Goal: Task Accomplishment & Management: Manage account settings

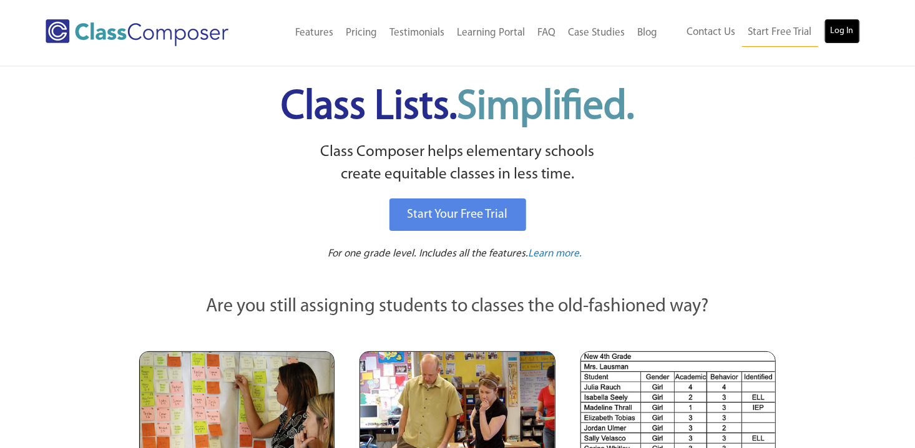
click at [843, 35] on link "Log In" at bounding box center [842, 31] width 36 height 25
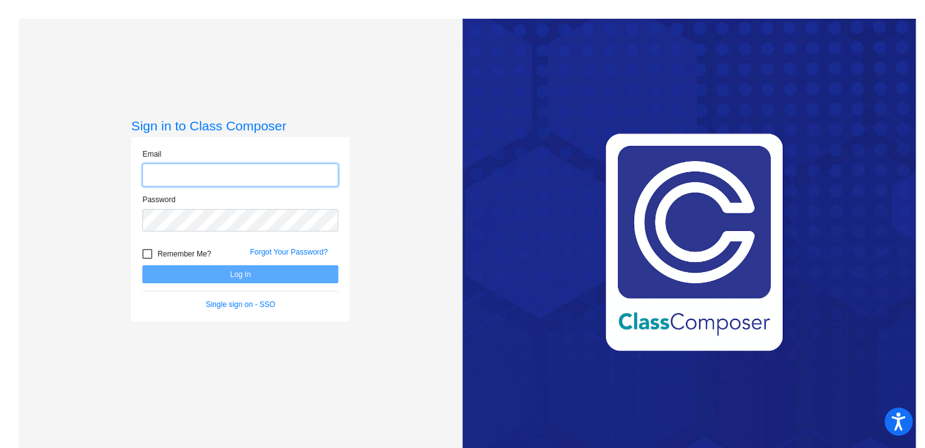
type input "[EMAIL_ADDRESS][DOMAIN_NAME]"
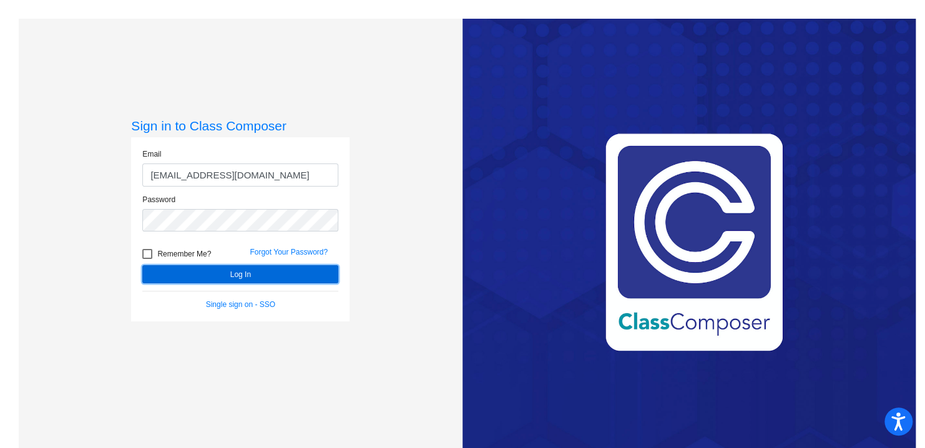
click at [235, 275] on button "Log In" at bounding box center [240, 274] width 196 height 18
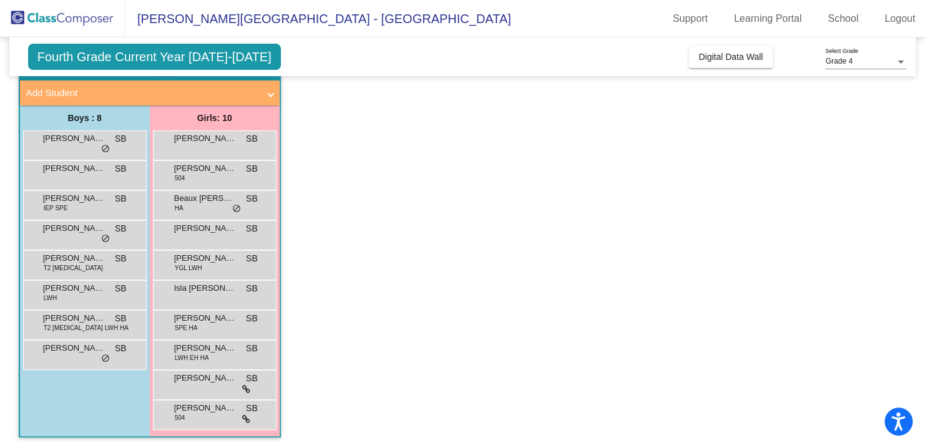
scroll to position [68, 0]
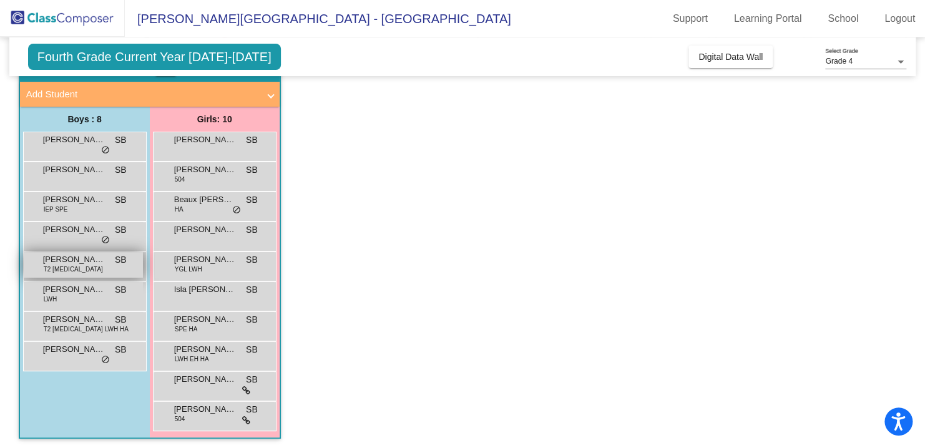
click at [86, 258] on span "Liam Rauch" at bounding box center [74, 259] width 62 height 12
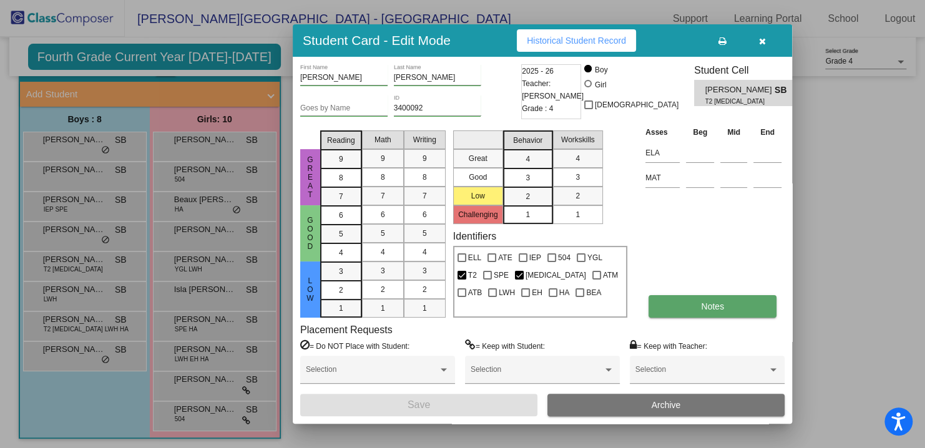
click at [696, 307] on button "Notes" at bounding box center [712, 306] width 128 height 22
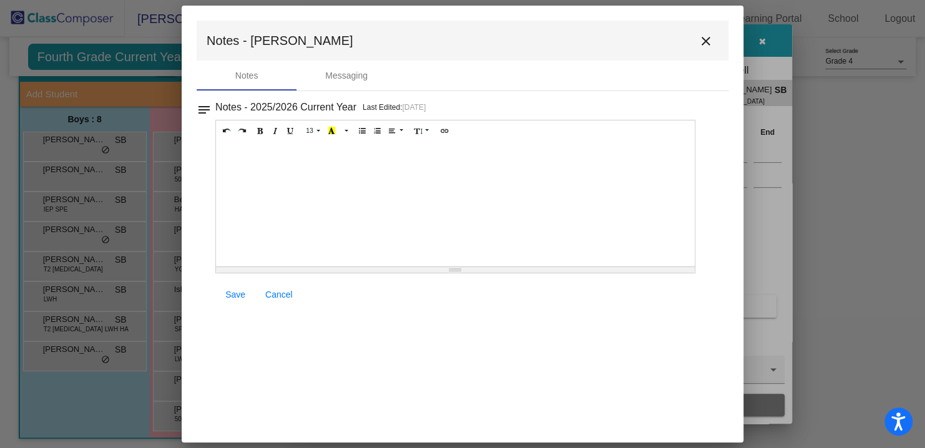
click at [703, 39] on mat-icon "close" at bounding box center [705, 41] width 15 height 15
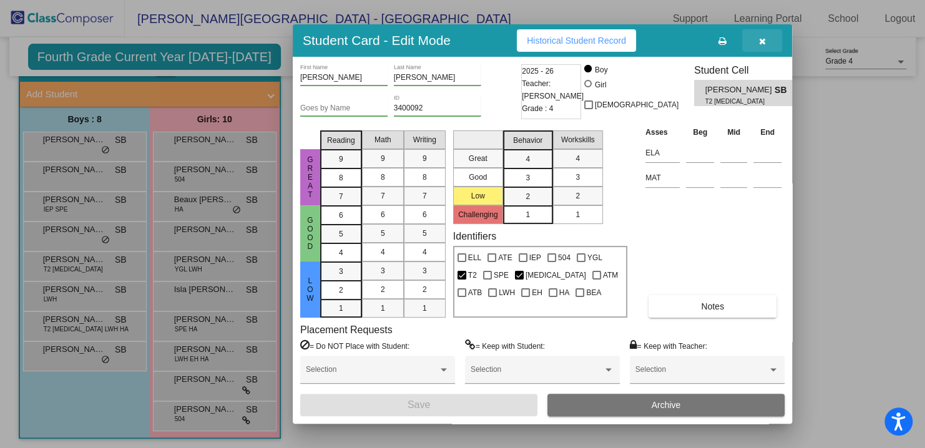
click at [765, 39] on icon "button" at bounding box center [762, 41] width 7 height 9
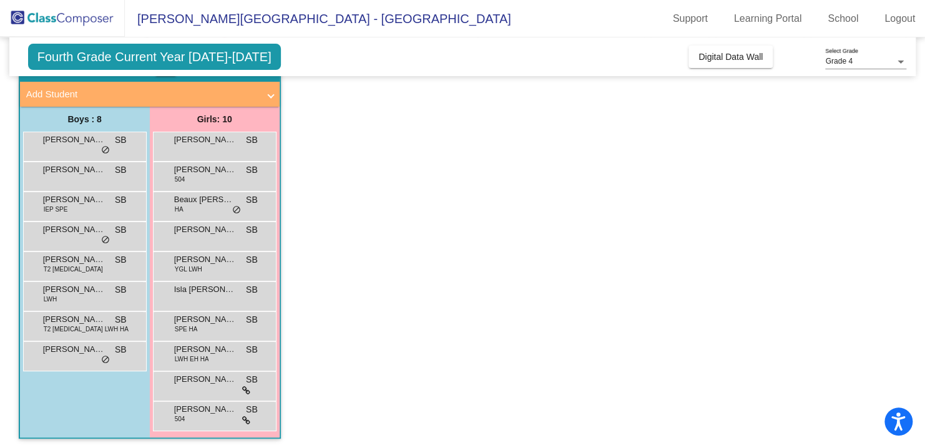
click at [217, 44] on span "Fourth Grade Current Year 2025-2026" at bounding box center [154, 57] width 253 height 26
click at [217, 56] on span "Fourth Grade Current Year 2025-2026" at bounding box center [154, 57] width 253 height 26
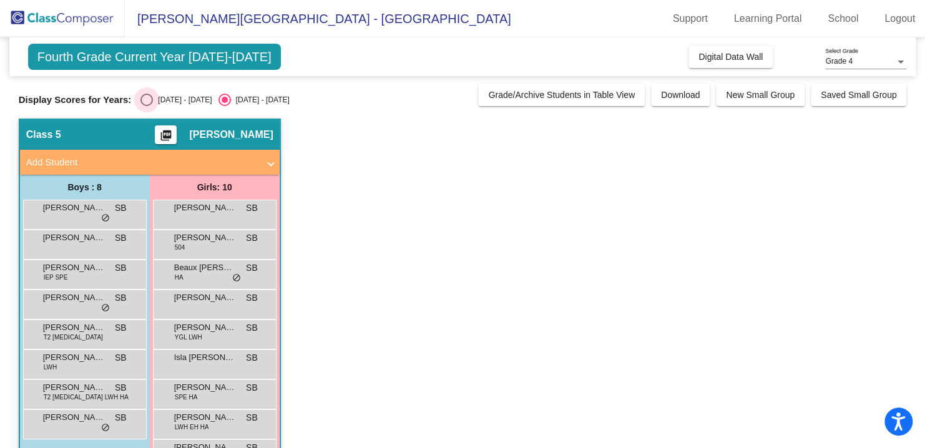
click at [140, 97] on div "Select an option" at bounding box center [146, 100] width 12 height 12
click at [146, 106] on input "2024 - 2025" at bounding box center [146, 106] width 1 height 1
radio input "true"
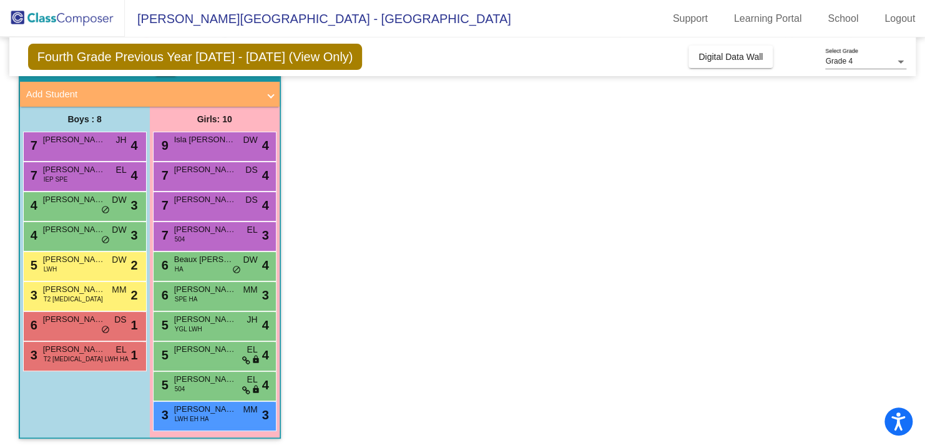
scroll to position [69, 0]
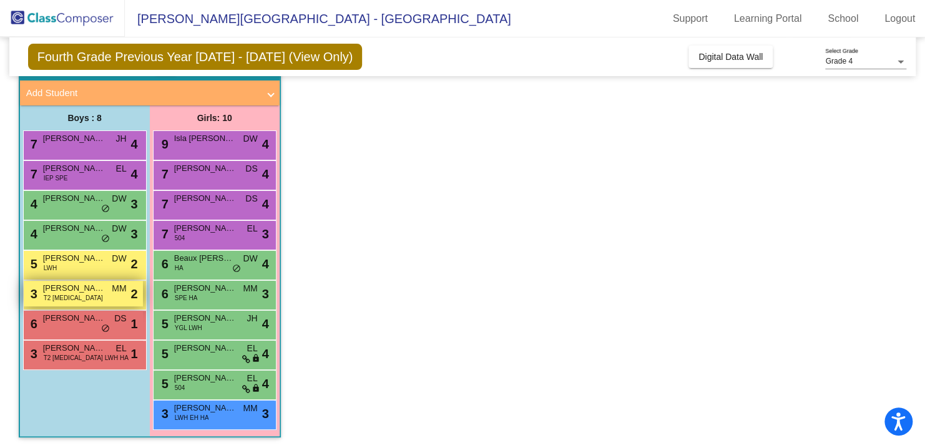
click at [71, 296] on div "3 Liam Rauch T2 T3 MM lock do_not_disturb_alt 2" at bounding box center [83, 294] width 119 height 26
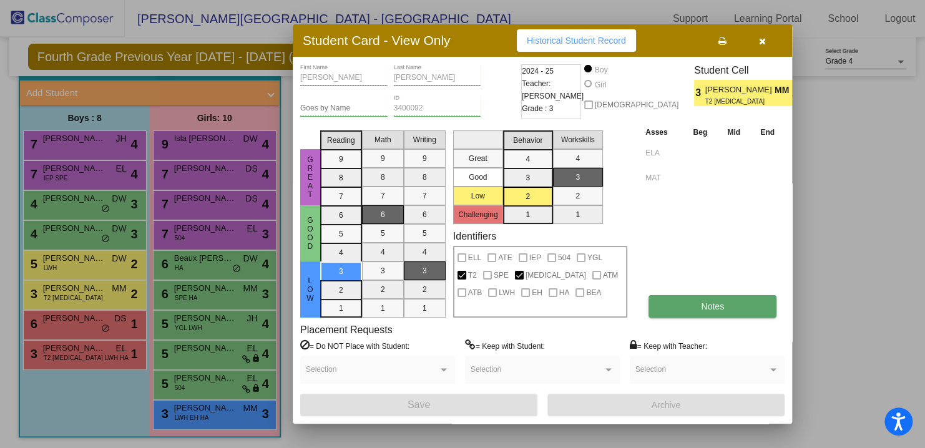
click at [701, 308] on span "Notes" at bounding box center [712, 306] width 23 height 10
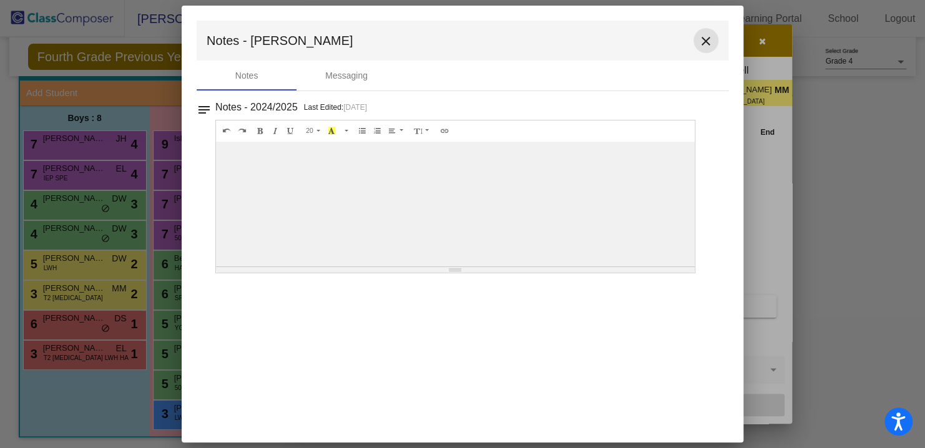
click at [699, 44] on mat-icon "close" at bounding box center [705, 41] width 15 height 15
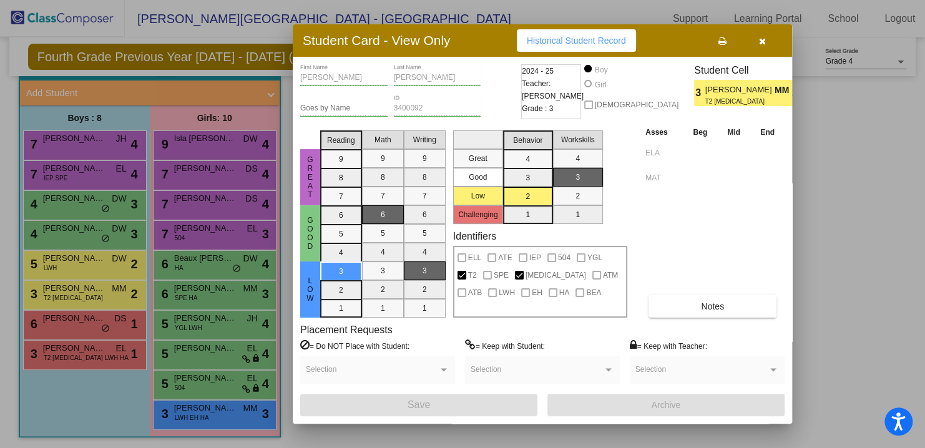
click at [770, 38] on button "button" at bounding box center [762, 40] width 40 height 22
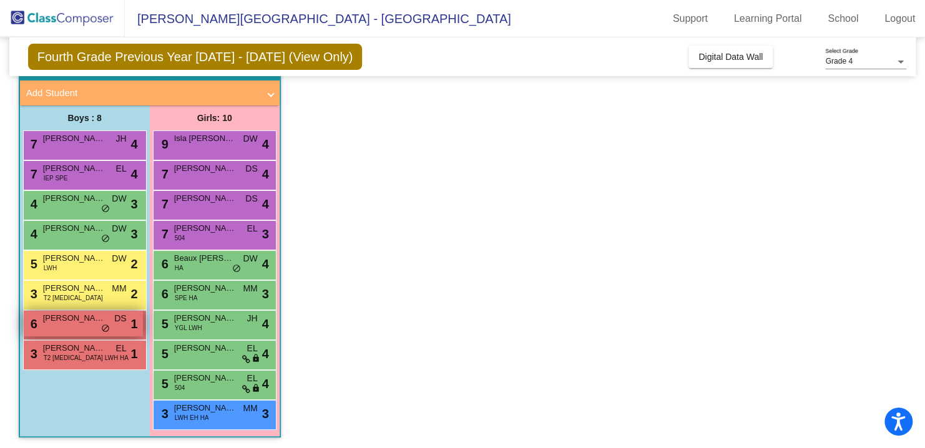
click at [77, 328] on div "6 Vincent Upchurch DS lock do_not_disturb_alt 1" at bounding box center [83, 324] width 119 height 26
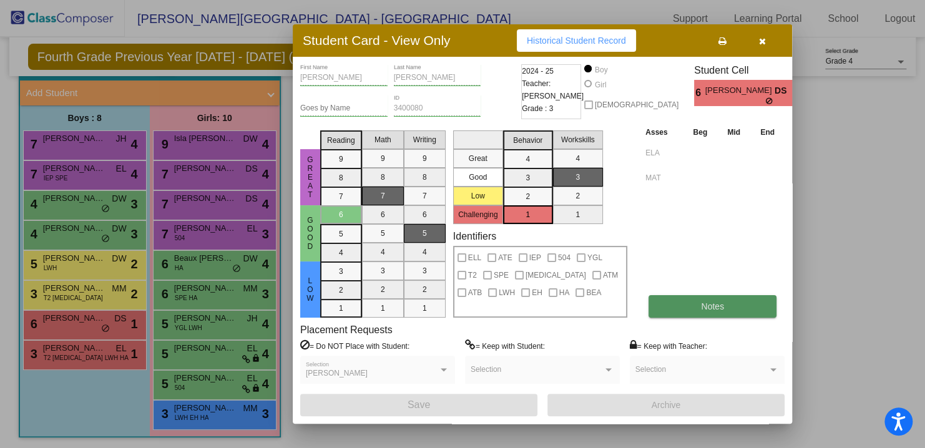
click at [698, 308] on button "Notes" at bounding box center [712, 306] width 128 height 22
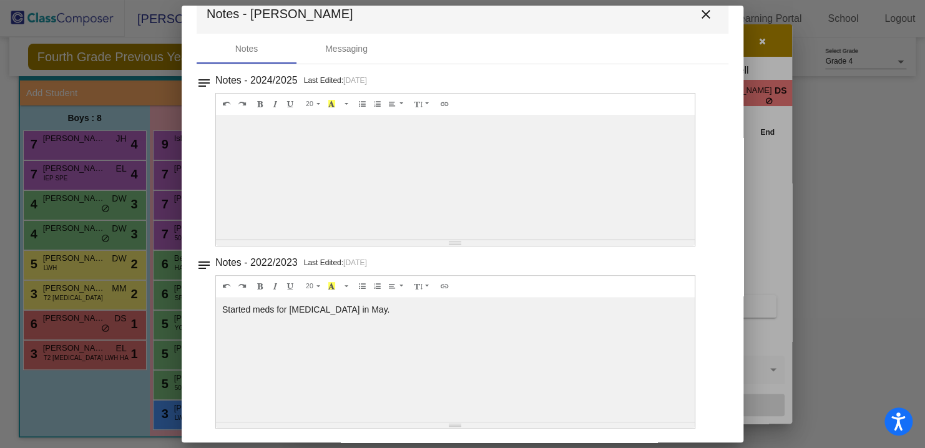
scroll to position [0, 0]
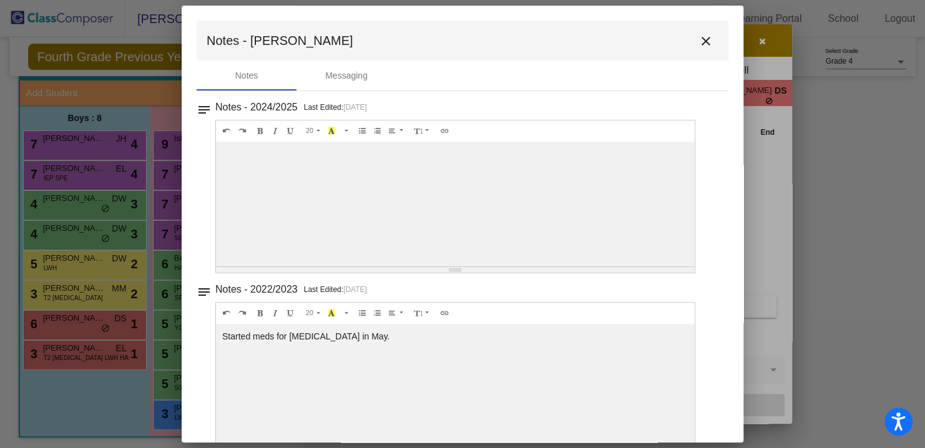
click at [700, 42] on mat-icon "close" at bounding box center [705, 41] width 15 height 15
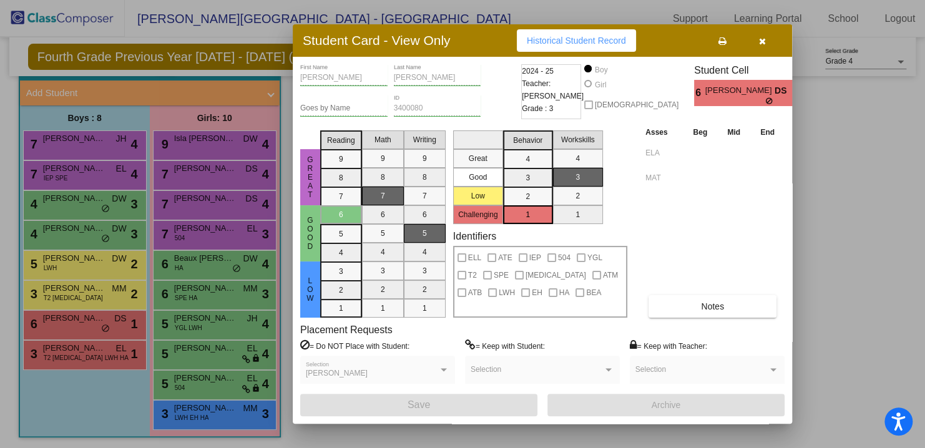
click at [762, 44] on icon "button" at bounding box center [762, 41] width 7 height 9
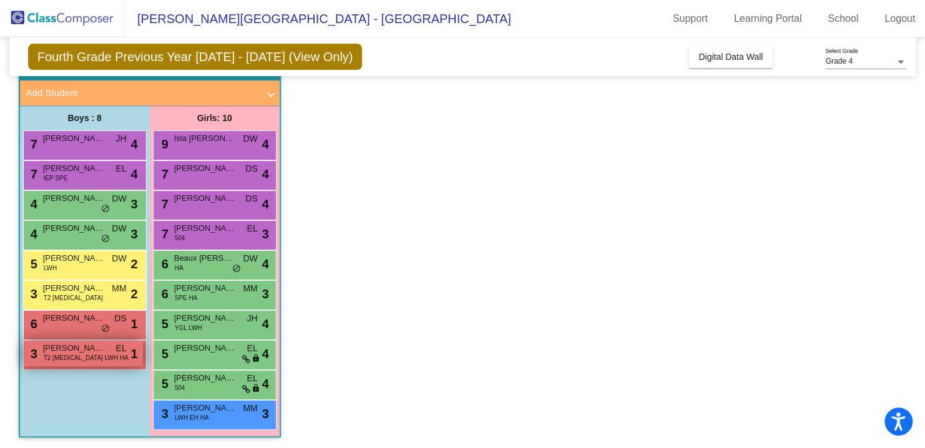
click at [100, 352] on span "Quinton Reed" at bounding box center [74, 348] width 62 height 12
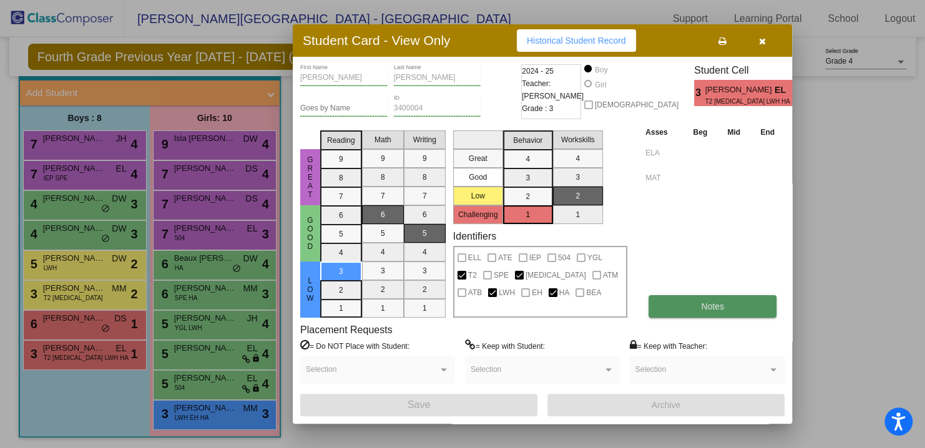
click at [695, 301] on button "Notes" at bounding box center [712, 306] width 128 height 22
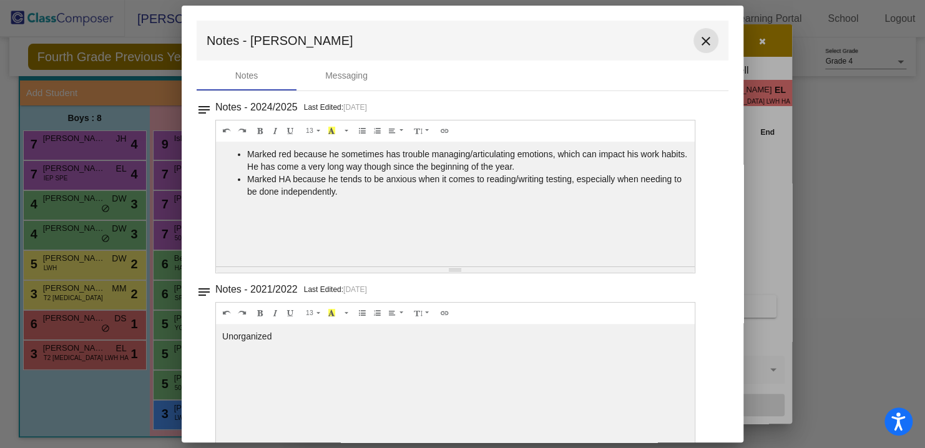
click at [698, 38] on mat-icon "close" at bounding box center [705, 41] width 15 height 15
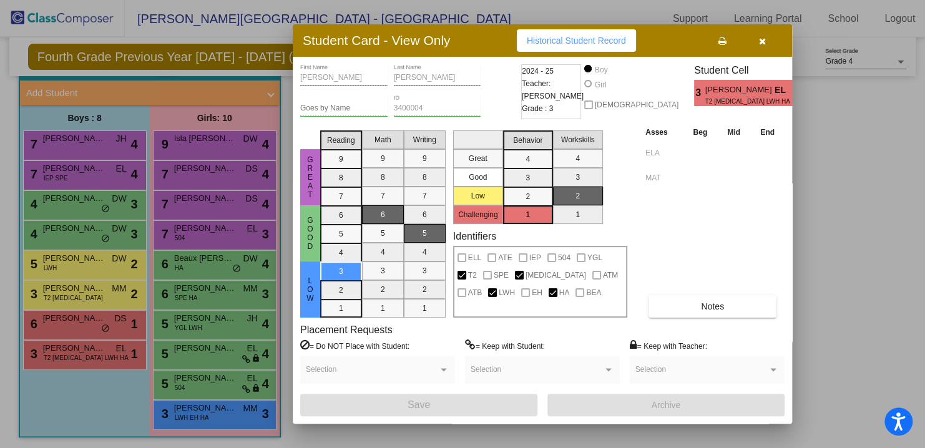
click at [767, 39] on button "button" at bounding box center [762, 40] width 40 height 22
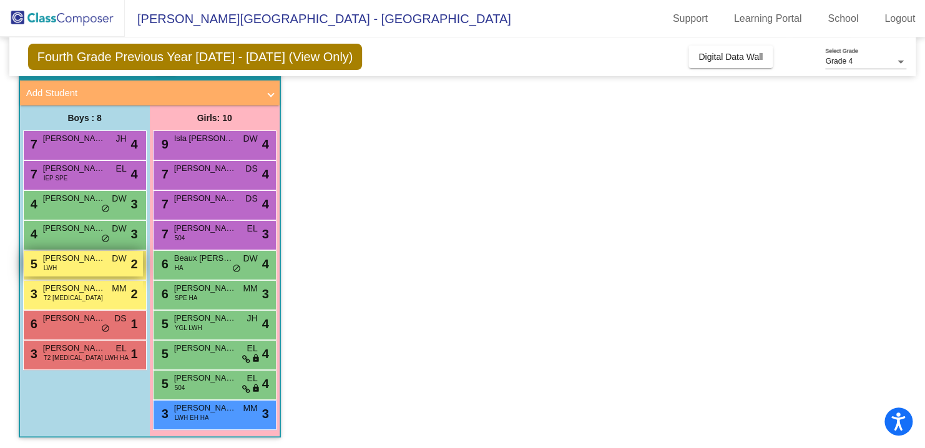
click at [102, 268] on div "5 Maclyn Barber LWH DW lock do_not_disturb_alt 2" at bounding box center [83, 264] width 119 height 26
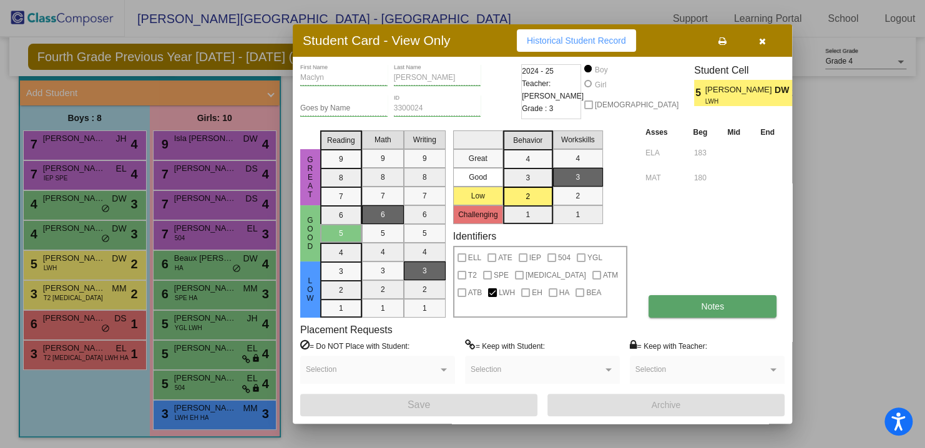
click at [667, 300] on button "Notes" at bounding box center [712, 306] width 128 height 22
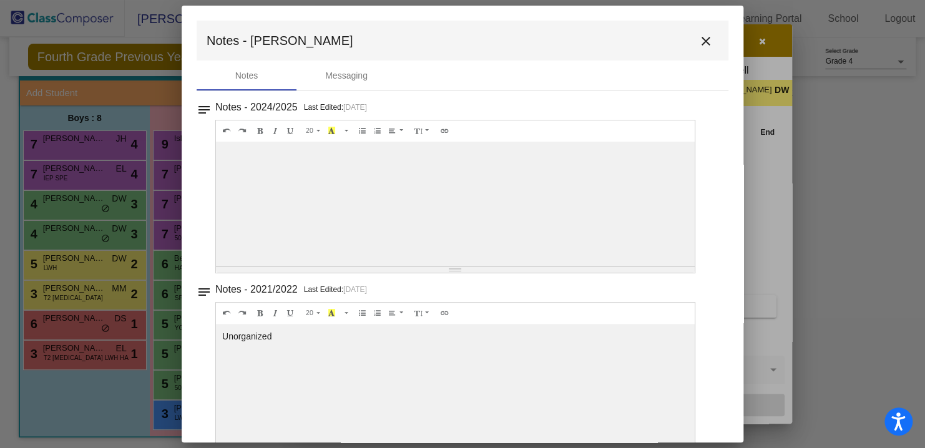
click at [698, 35] on mat-icon "close" at bounding box center [705, 41] width 15 height 15
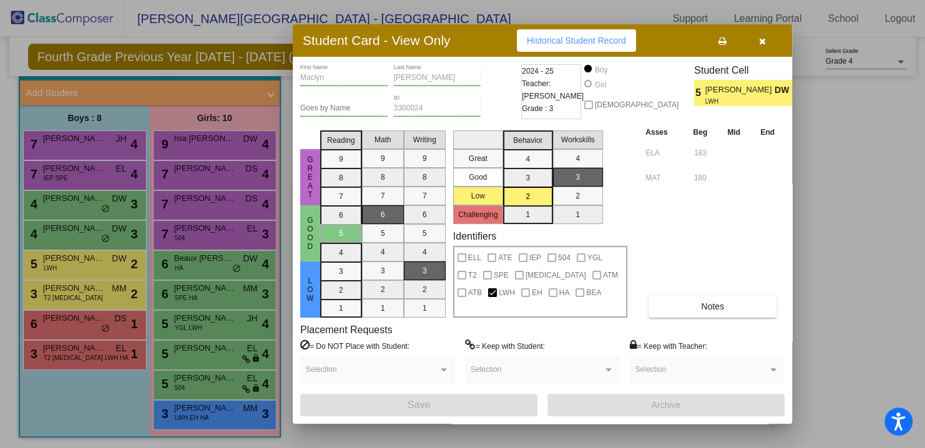
click at [759, 43] on icon "button" at bounding box center [762, 41] width 7 height 9
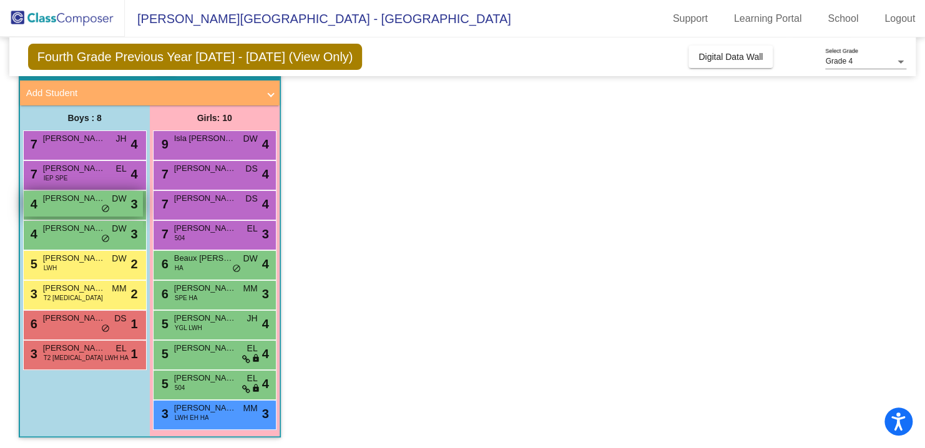
click at [98, 205] on div "4 Brenner MORRISSEY DW lock do_not_disturb_alt 3" at bounding box center [83, 204] width 119 height 26
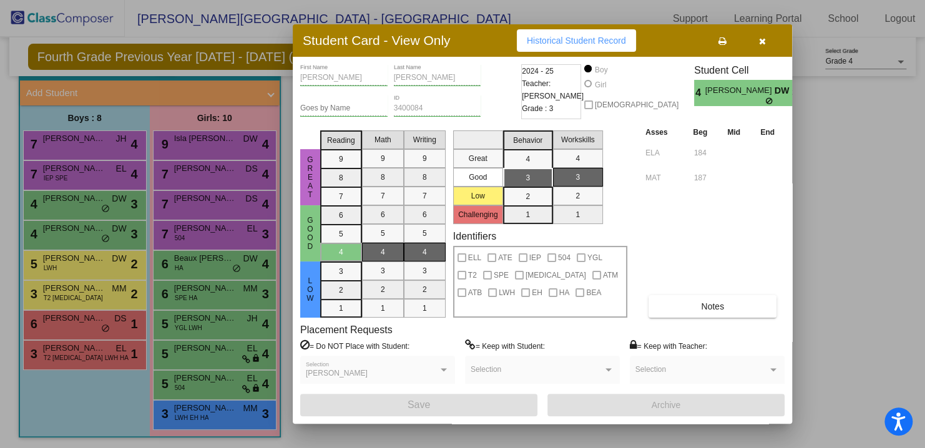
click at [766, 41] on button "button" at bounding box center [762, 40] width 40 height 22
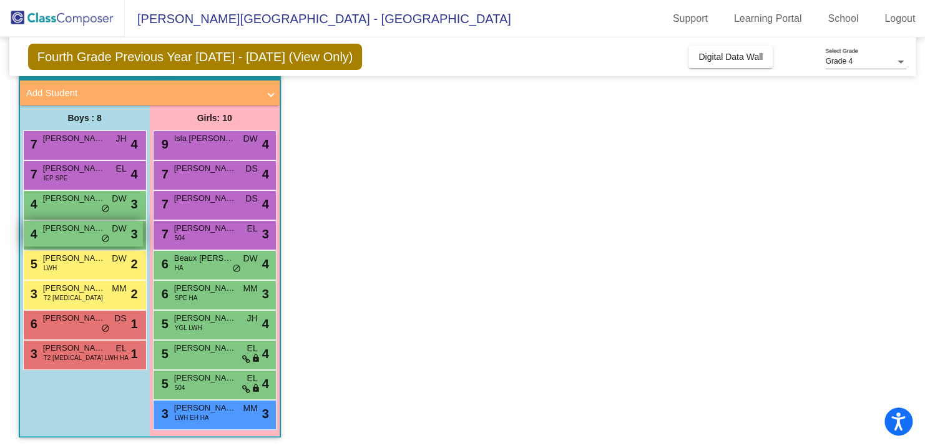
click at [80, 242] on div "4 Joseph Warrner DW lock do_not_disturb_alt 3" at bounding box center [83, 234] width 119 height 26
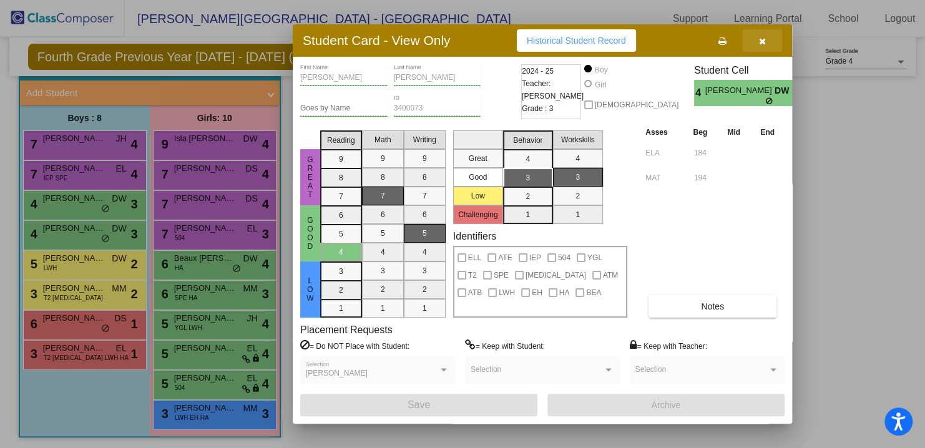
click at [761, 41] on icon "button" at bounding box center [762, 41] width 7 height 9
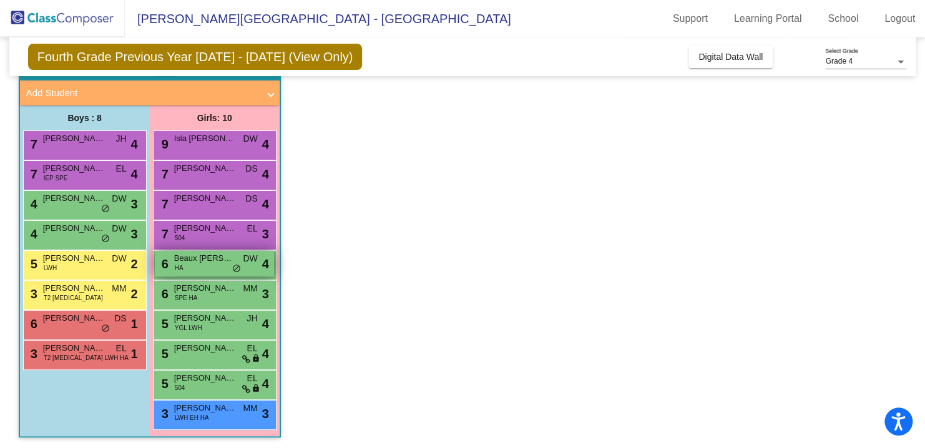
click at [223, 263] on span "Beaux Mc Cartney" at bounding box center [205, 258] width 62 height 12
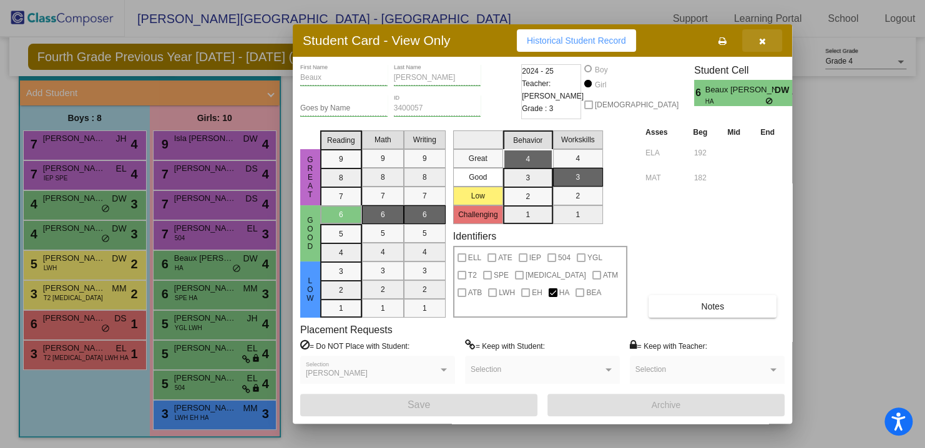
click at [763, 41] on icon "button" at bounding box center [762, 41] width 7 height 9
